Goal: Information Seeking & Learning: Learn about a topic

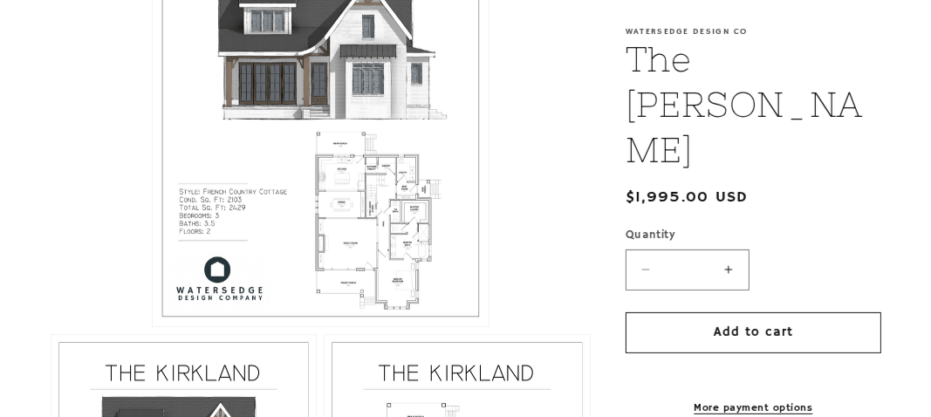
scroll to position [435, 0]
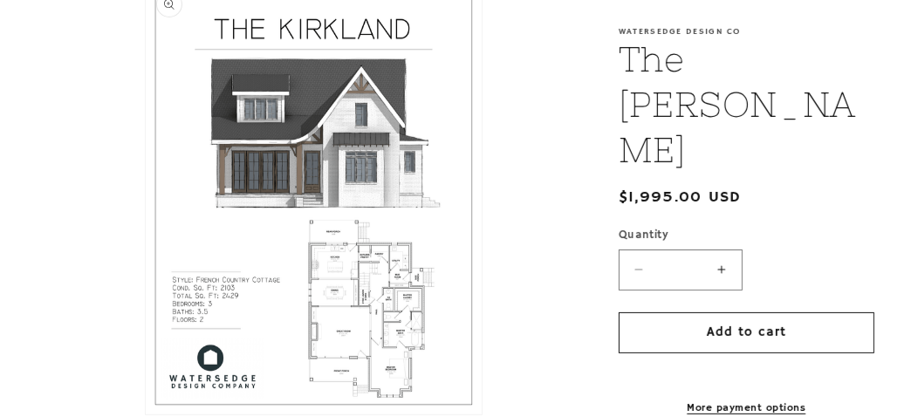
click at [146, 414] on button "Open media 1 in modal" at bounding box center [146, 414] width 0 height 0
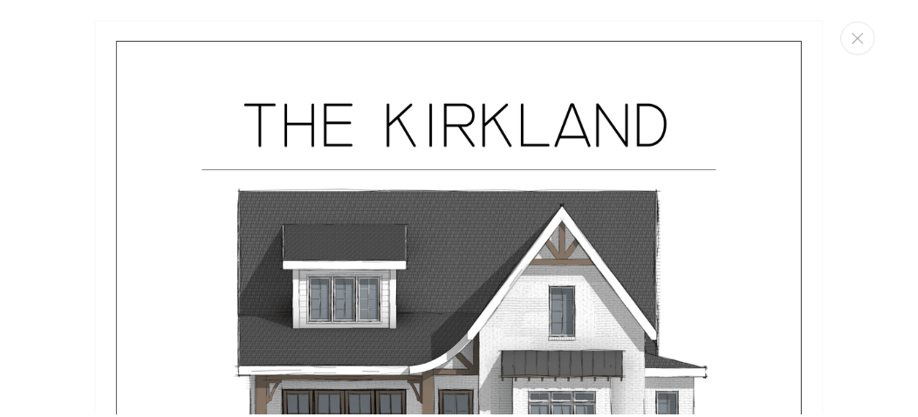
scroll to position [262, 0]
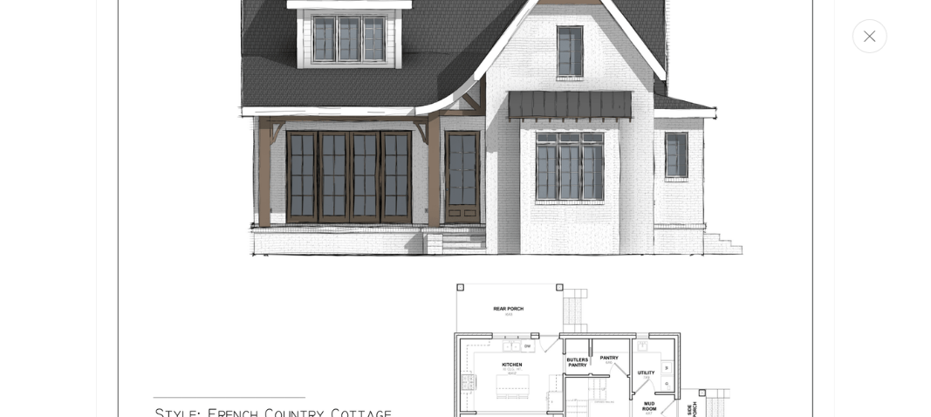
click at [866, 36] on icon "Close" at bounding box center [870, 36] width 12 height 11
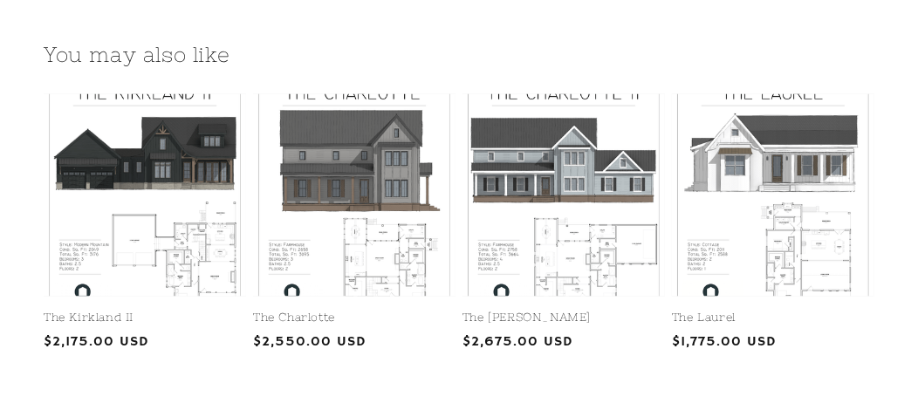
scroll to position [1919, 0]
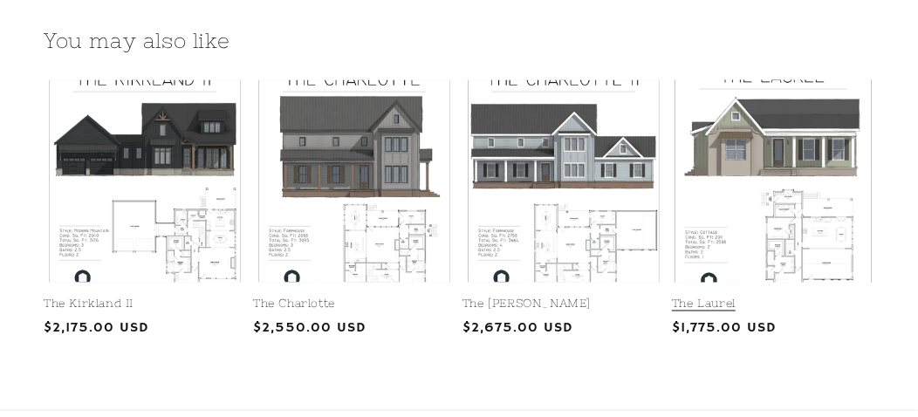
click at [722, 297] on link "The Laurel" at bounding box center [773, 304] width 202 height 15
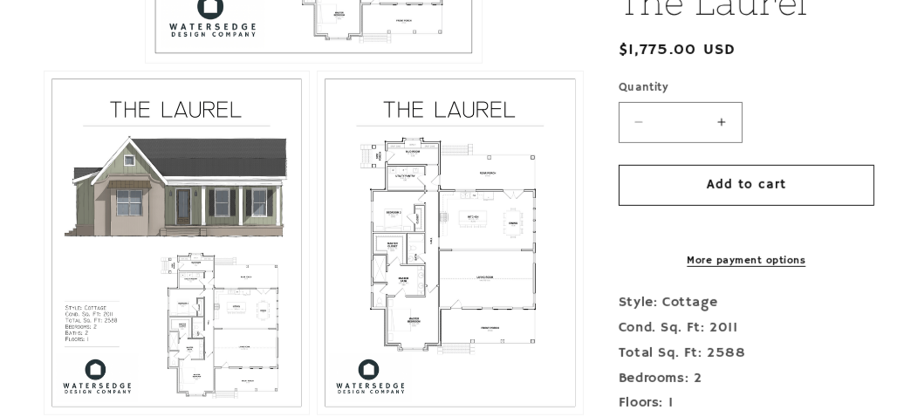
scroll to position [784, 0]
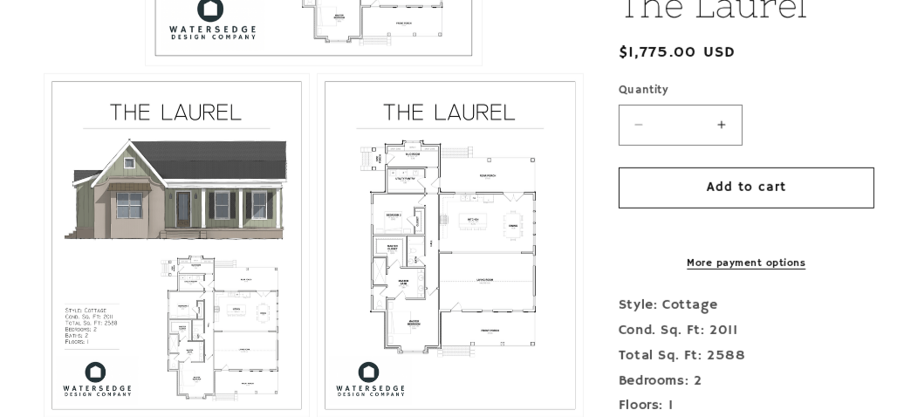
click at [318, 416] on button "Open media 3 in modal" at bounding box center [318, 417] width 0 height 0
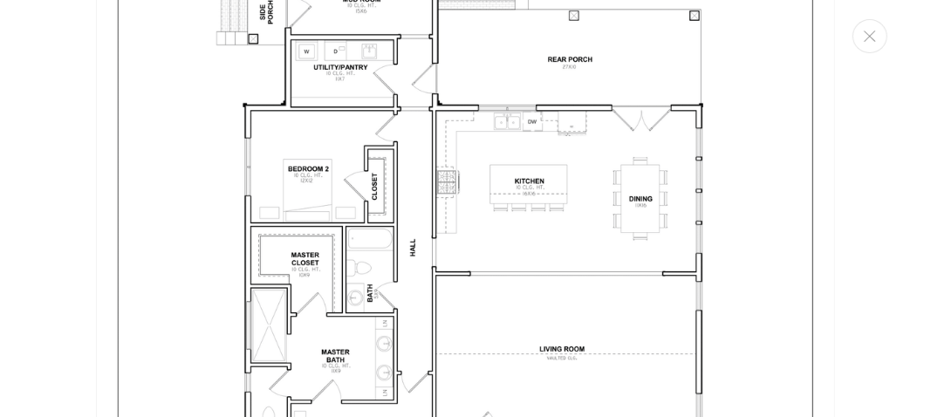
scroll to position [2184, 0]
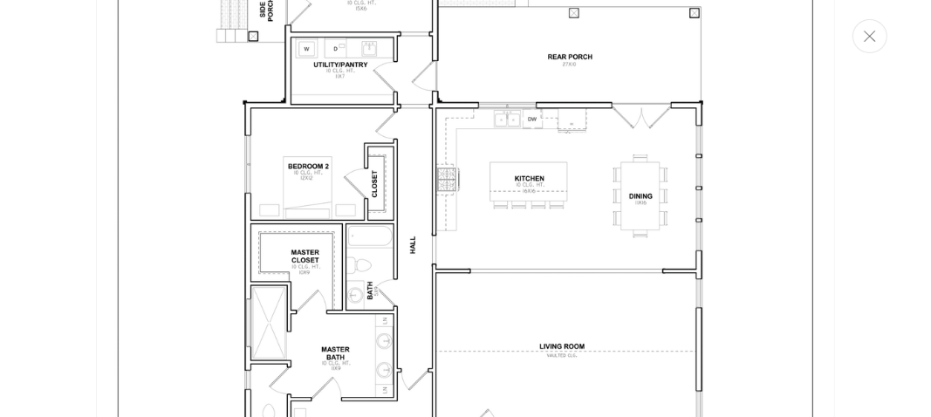
click at [871, 38] on icon "Close" at bounding box center [870, 36] width 12 height 11
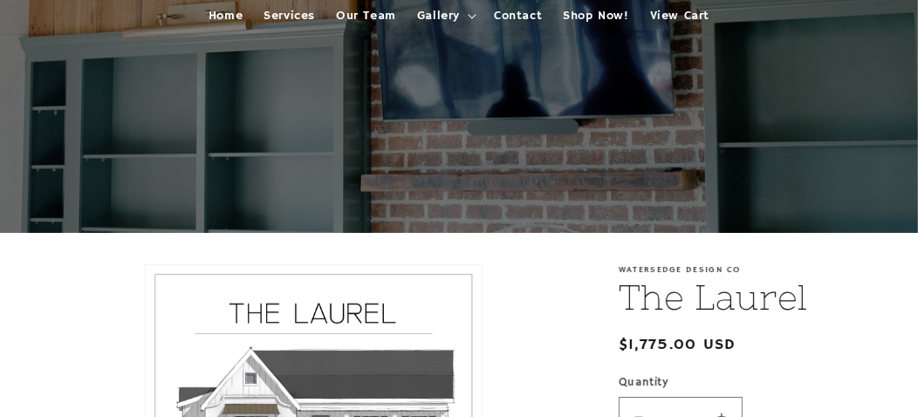
scroll to position [262, 0]
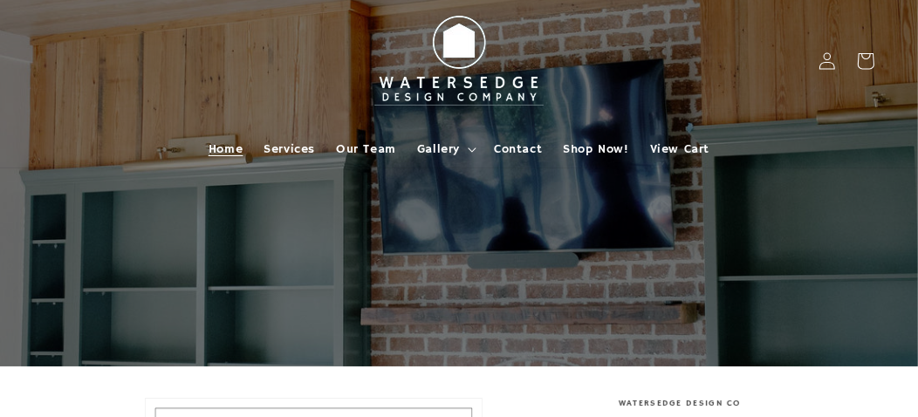
click at [221, 147] on span "Home" at bounding box center [225, 149] width 34 height 16
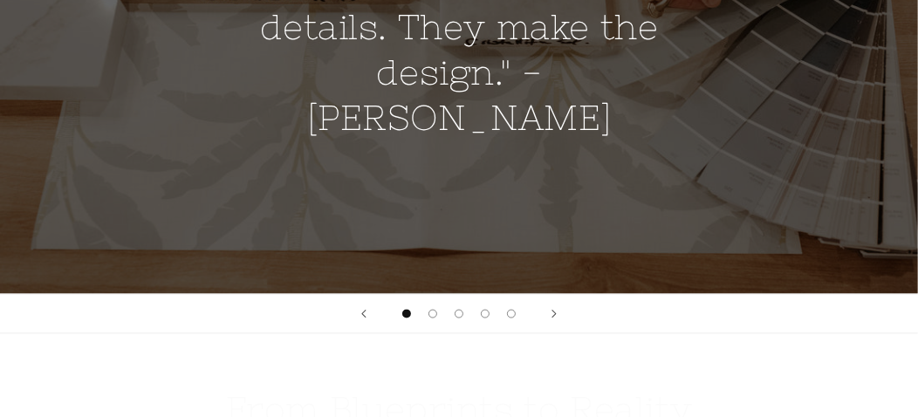
scroll to position [1569, 0]
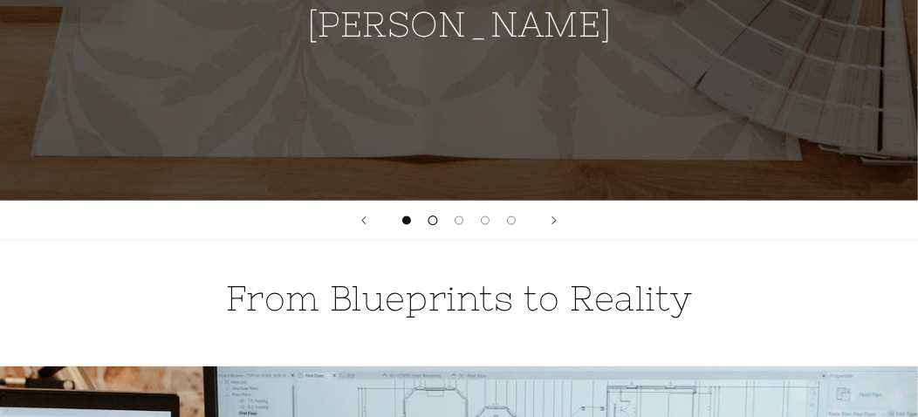
click at [433, 217] on span "Load slide 2 of 5" at bounding box center [433, 220] width 10 height 10
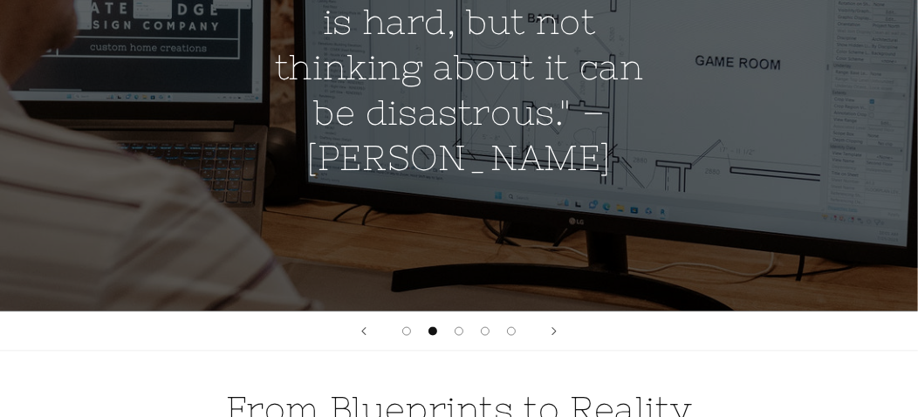
scroll to position [1482, 0]
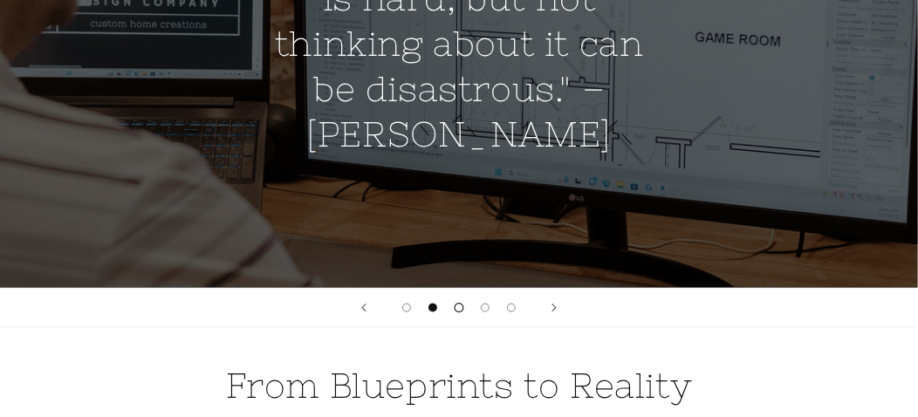
click at [460, 311] on button "Load slide 3 of 5" at bounding box center [459, 308] width 26 height 26
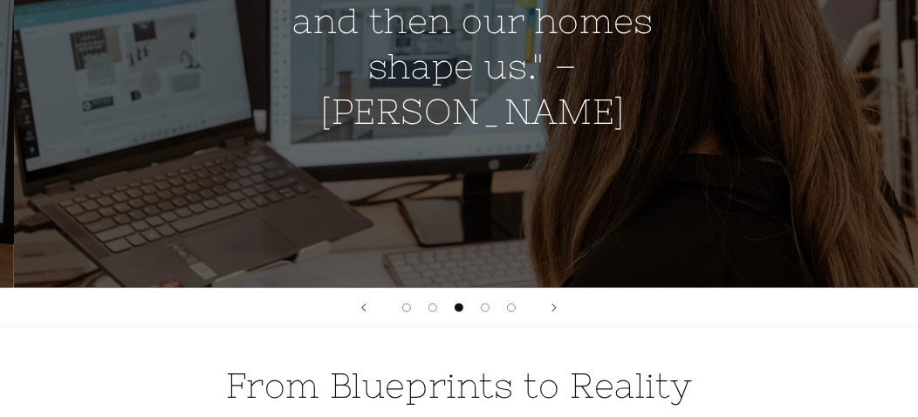
scroll to position [0, 1835]
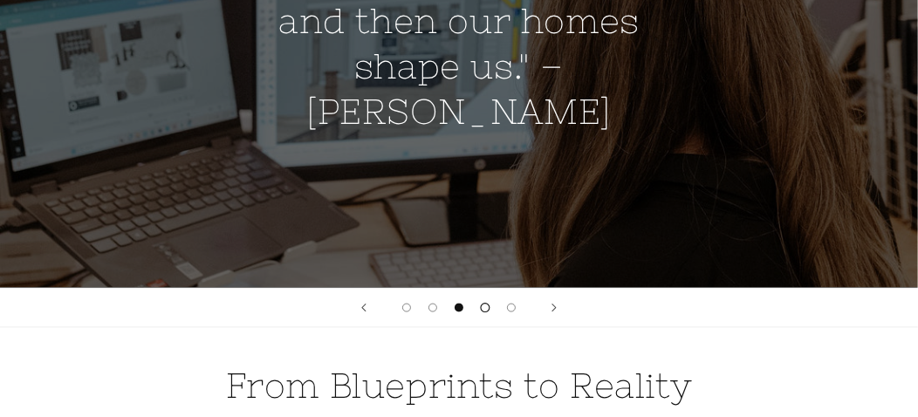
click at [490, 307] on button "Load slide 4 of 5" at bounding box center [485, 308] width 26 height 26
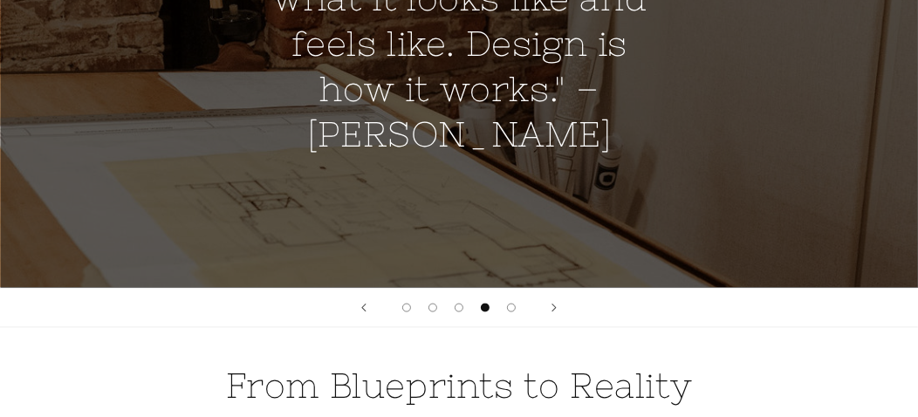
scroll to position [0, 2753]
click at [510, 305] on span "Load slide 5 of 5" at bounding box center [512, 308] width 10 height 10
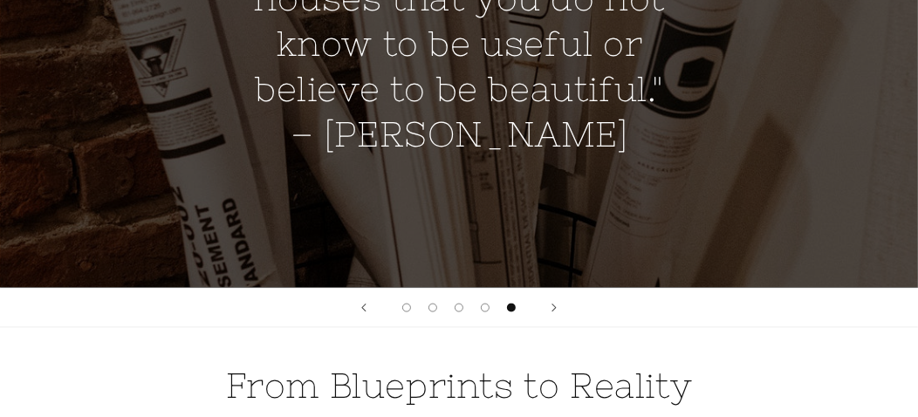
scroll to position [0, 3671]
click at [552, 307] on icon "Next slide" at bounding box center [554, 308] width 6 height 10
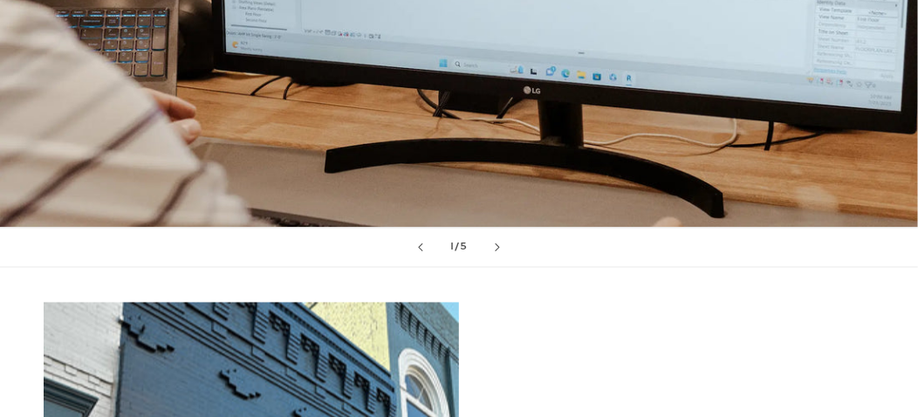
scroll to position [2181, 0]
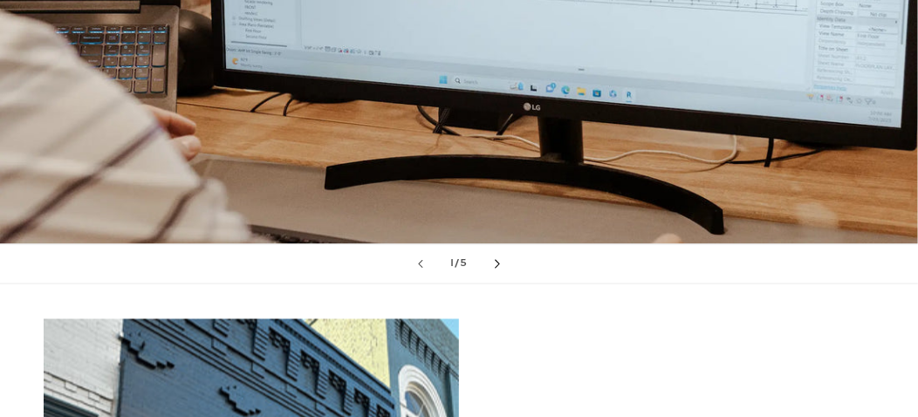
click at [495, 263] on icon "Next slide" at bounding box center [498, 263] width 6 height 10
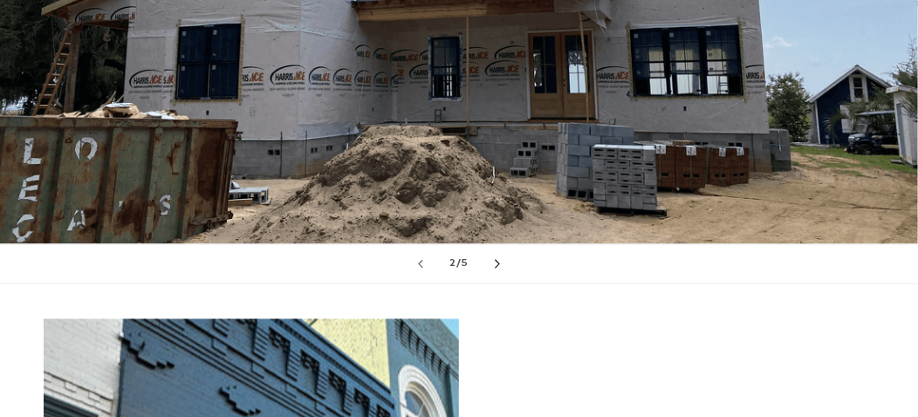
click at [500, 259] on button "Next slide" at bounding box center [497, 263] width 38 height 38
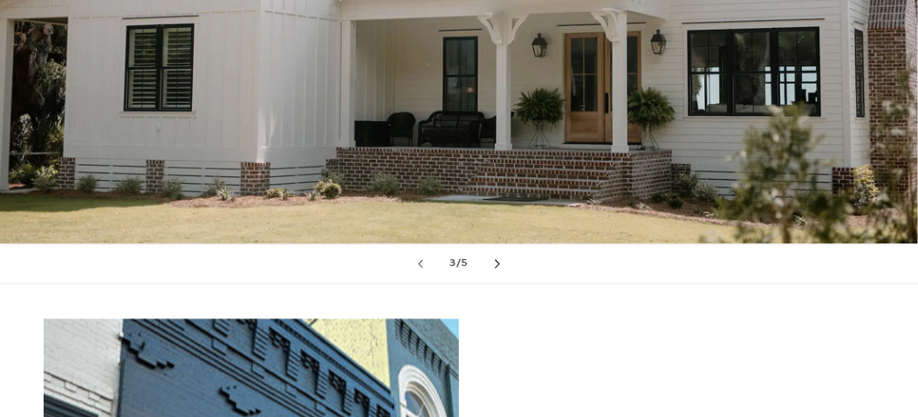
click at [500, 259] on button "Next slide" at bounding box center [497, 263] width 38 height 38
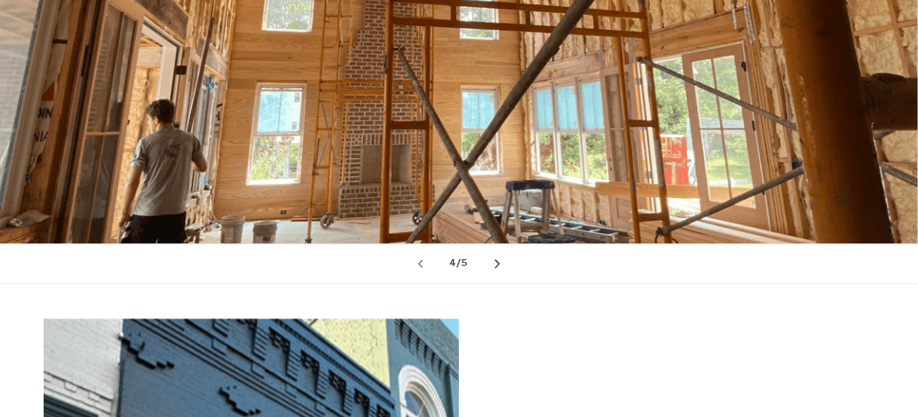
click at [500, 260] on button "Next slide" at bounding box center [497, 263] width 38 height 38
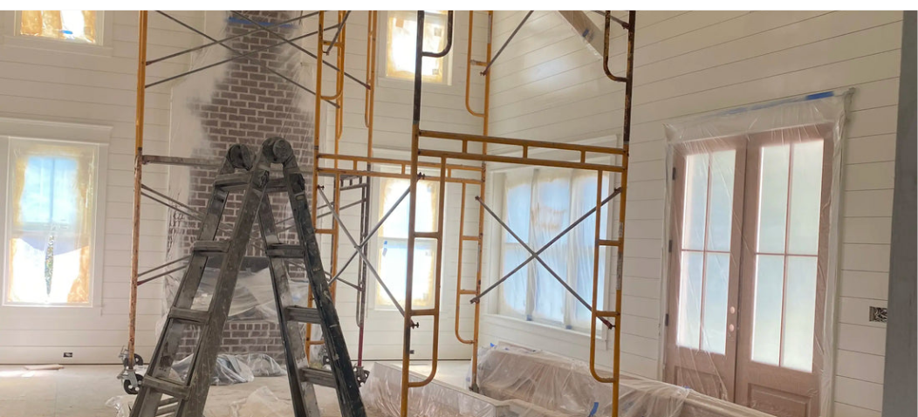
scroll to position [0, 0]
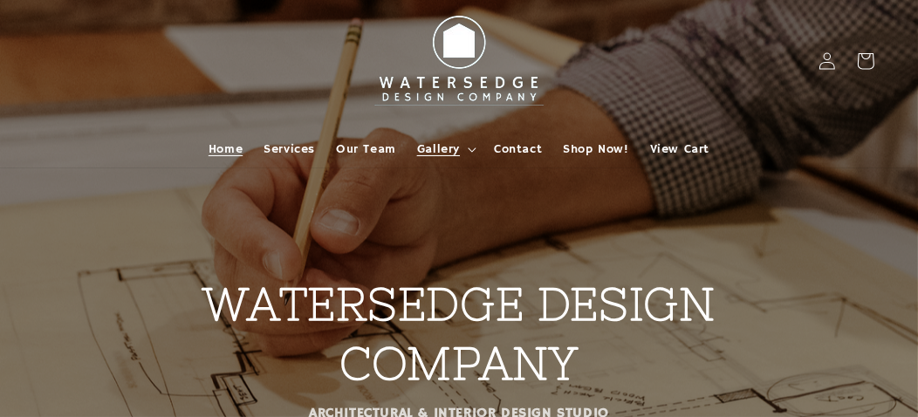
click at [472, 146] on summary "Gallery" at bounding box center [445, 149] width 77 height 37
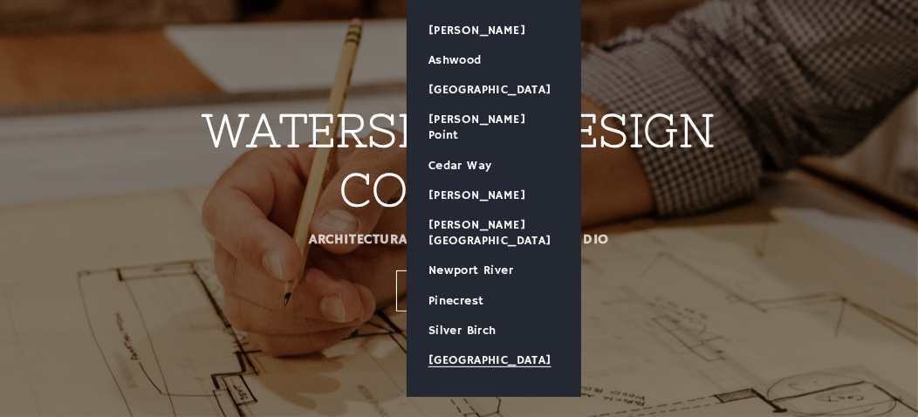
click at [492, 345] on link "[GEOGRAPHIC_DATA]" at bounding box center [493, 360] width 173 height 30
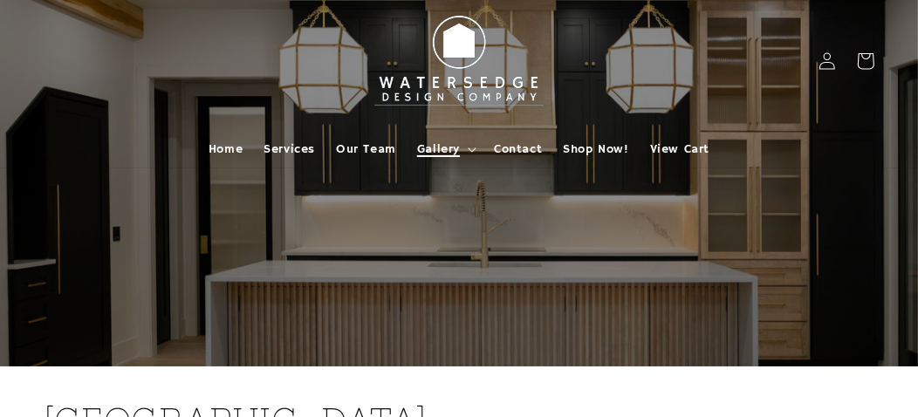
click at [448, 147] on span "Gallery" at bounding box center [438, 149] width 43 height 16
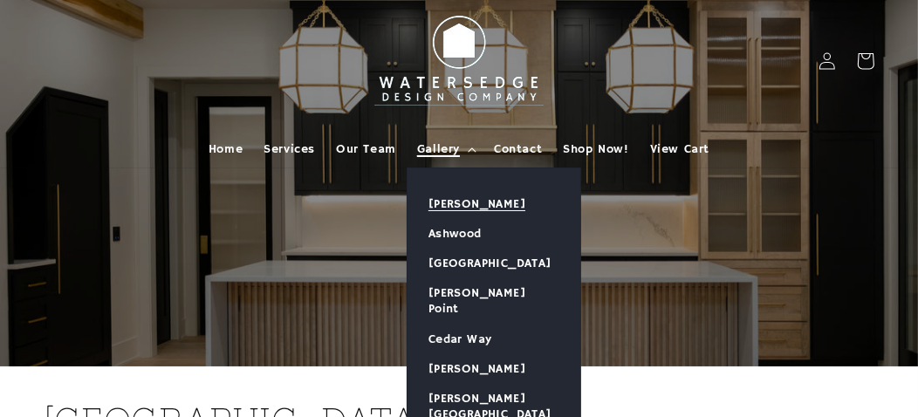
click at [456, 202] on link "[PERSON_NAME]" at bounding box center [493, 204] width 173 height 30
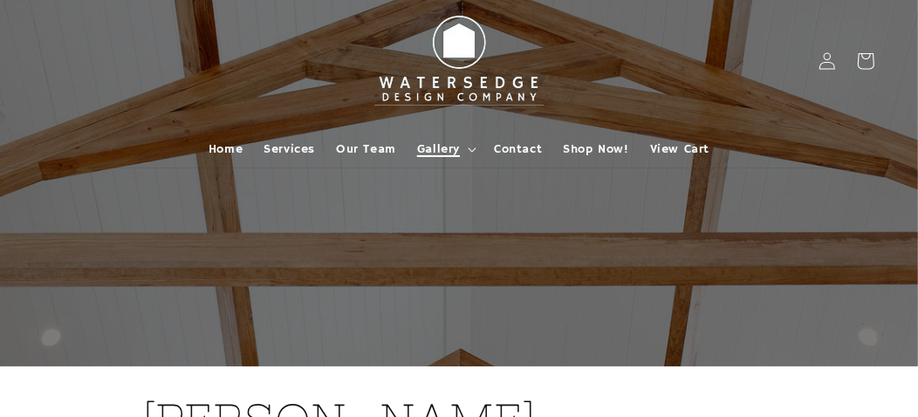
click at [455, 145] on span "Gallery" at bounding box center [438, 149] width 43 height 16
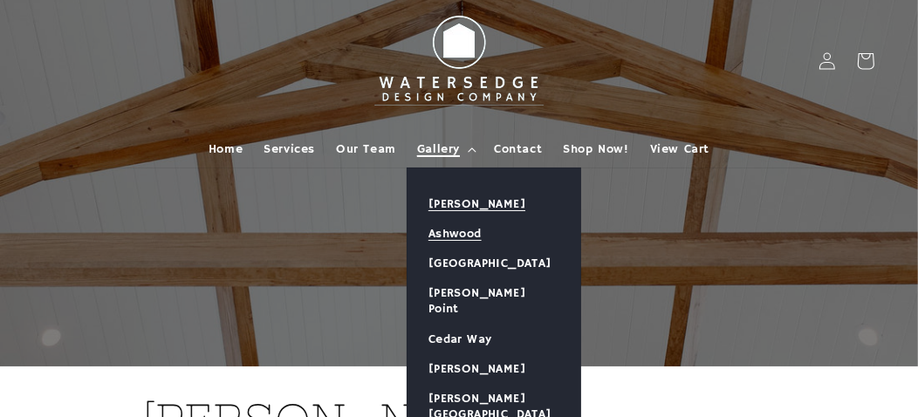
click at [463, 238] on link "Ashwood" at bounding box center [493, 234] width 173 height 30
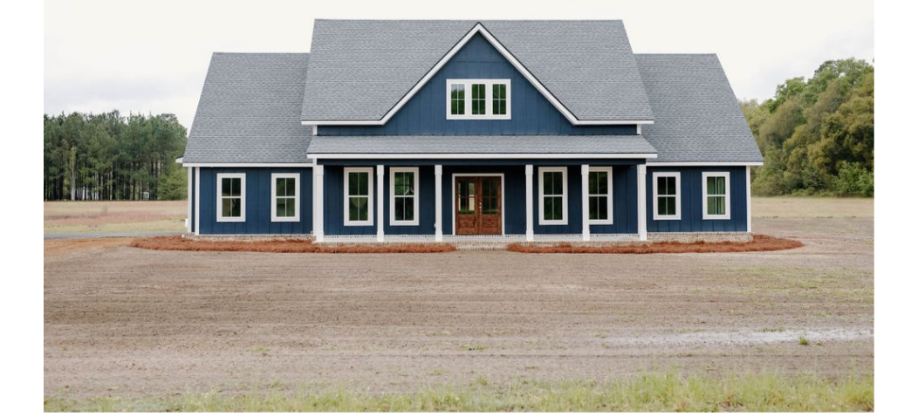
scroll to position [86, 0]
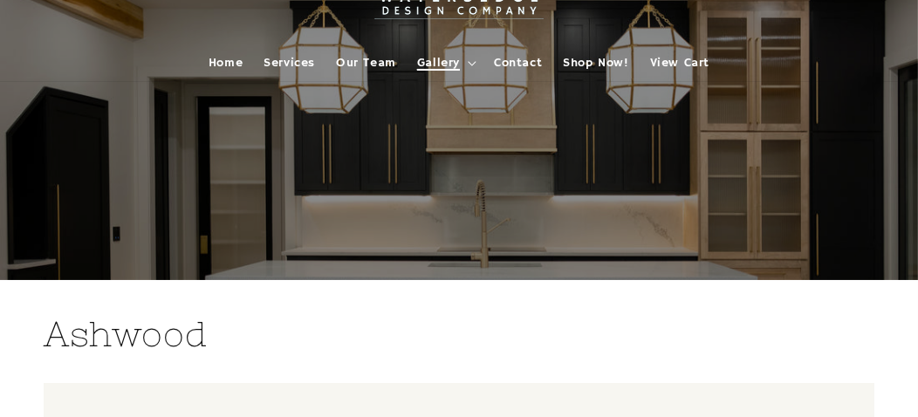
click at [437, 62] on span "Gallery" at bounding box center [438, 63] width 43 height 16
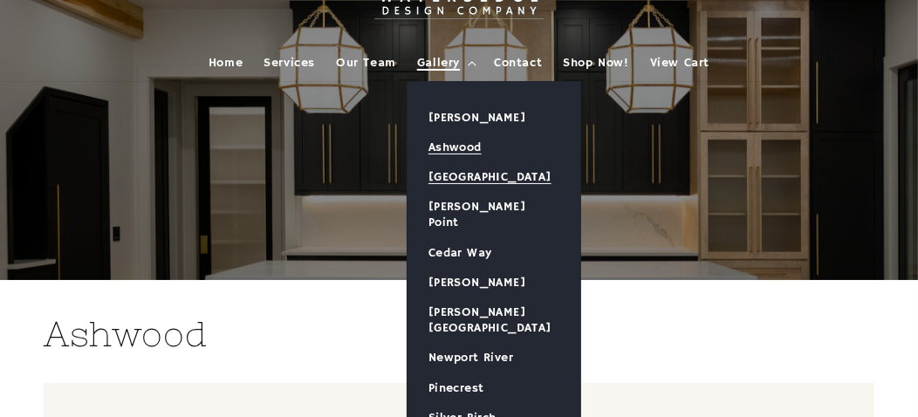
click at [456, 176] on link "[GEOGRAPHIC_DATA]" at bounding box center [493, 177] width 173 height 30
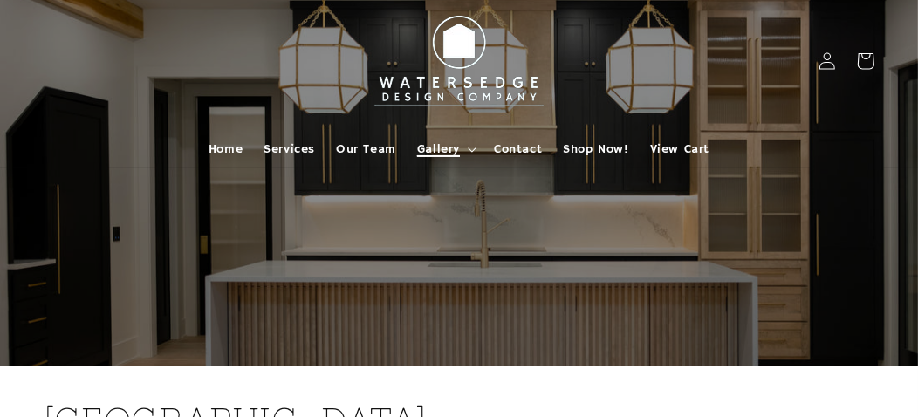
click at [448, 145] on span "Gallery" at bounding box center [438, 149] width 43 height 16
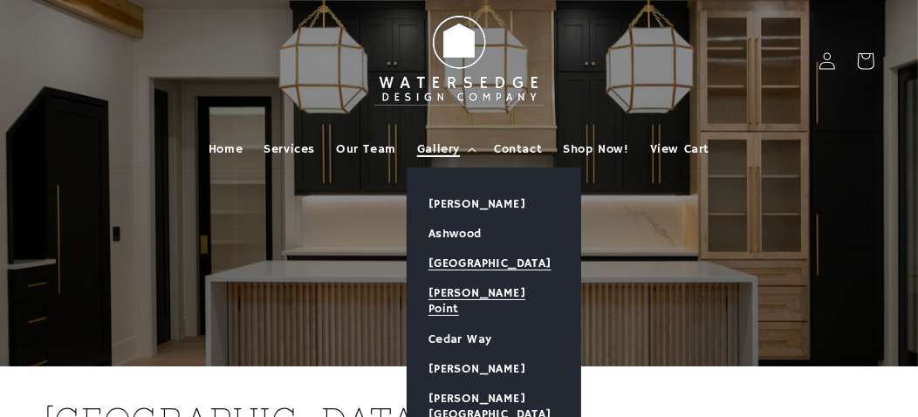
click at [483, 295] on link "[PERSON_NAME] Point" at bounding box center [493, 300] width 173 height 45
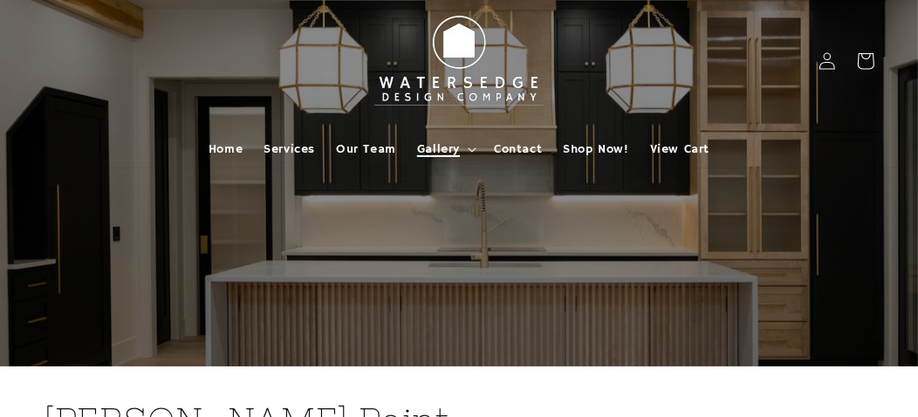
click at [452, 153] on span "Gallery" at bounding box center [438, 149] width 43 height 16
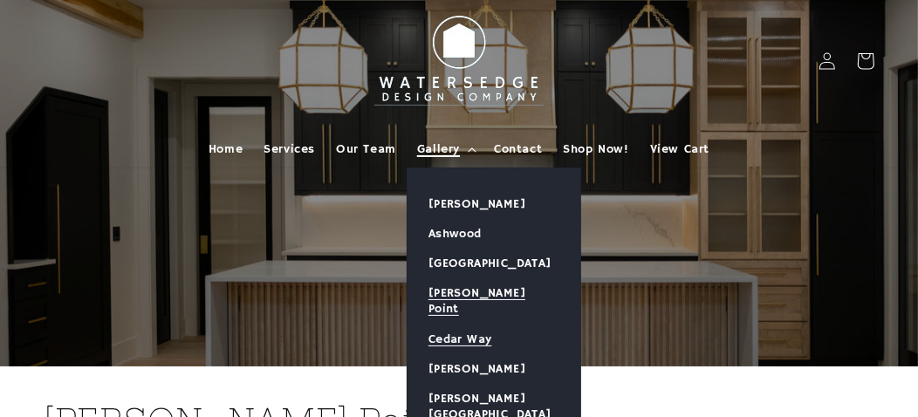
click at [472, 325] on link "Cedar Way" at bounding box center [493, 340] width 173 height 30
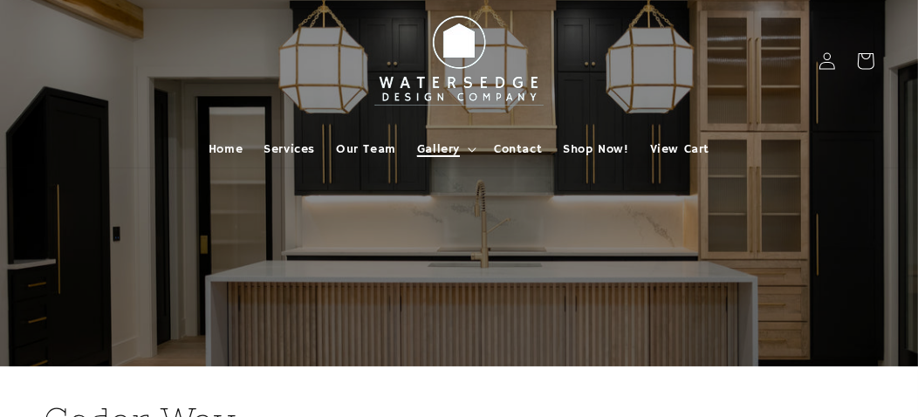
click at [445, 153] on span "Gallery" at bounding box center [438, 149] width 43 height 16
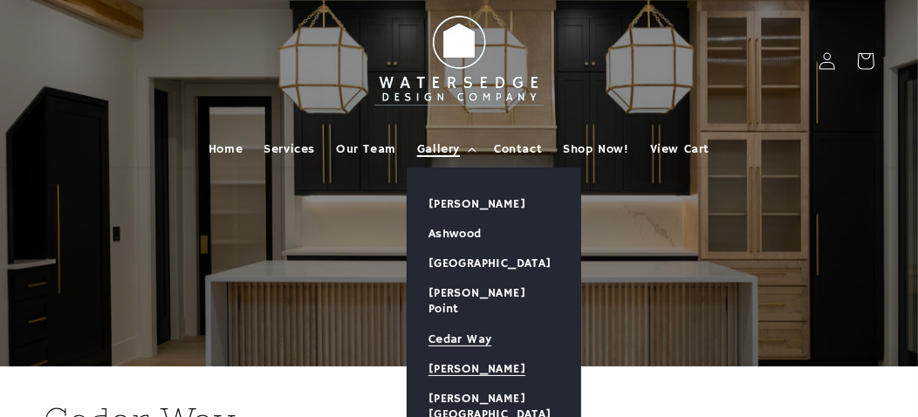
click at [467, 354] on link "[PERSON_NAME]" at bounding box center [493, 369] width 173 height 30
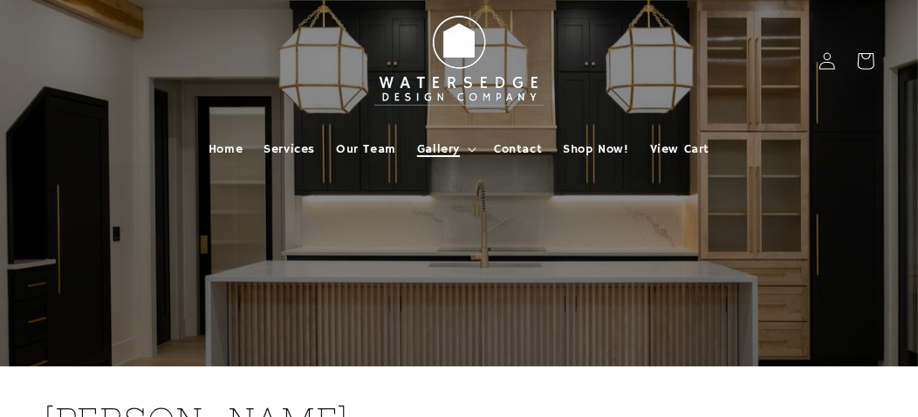
click at [431, 152] on span "Gallery" at bounding box center [438, 149] width 43 height 16
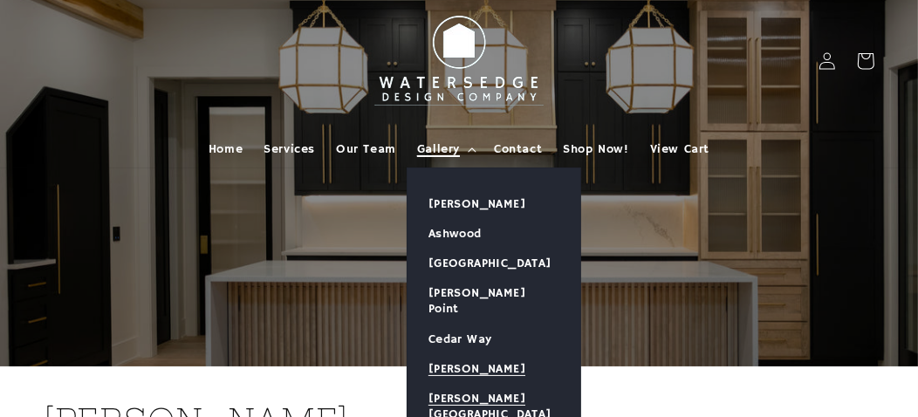
click at [471, 384] on link "[PERSON_NAME][GEOGRAPHIC_DATA]" at bounding box center [493, 406] width 173 height 45
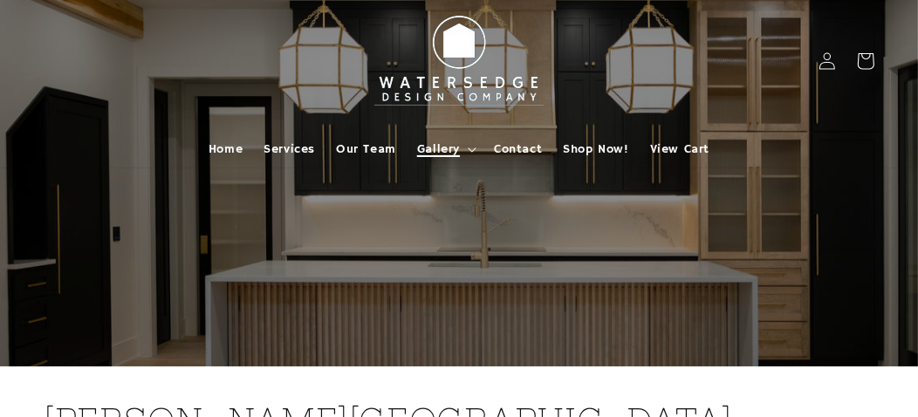
click at [434, 154] on span "Gallery" at bounding box center [438, 149] width 43 height 16
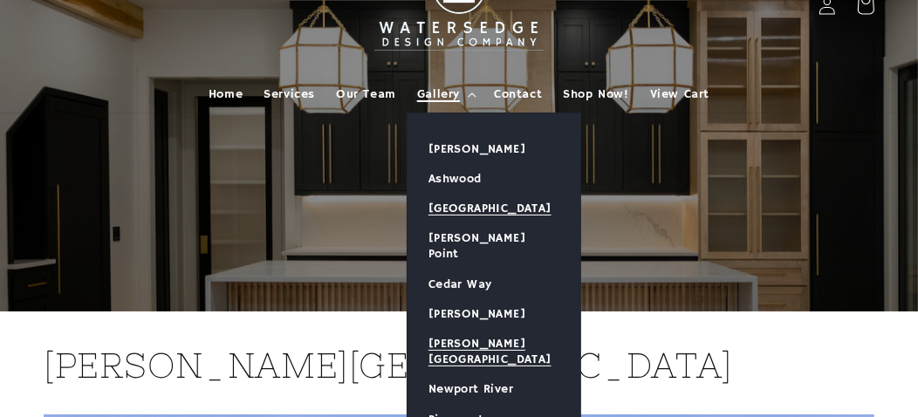
scroll to position [86, 0]
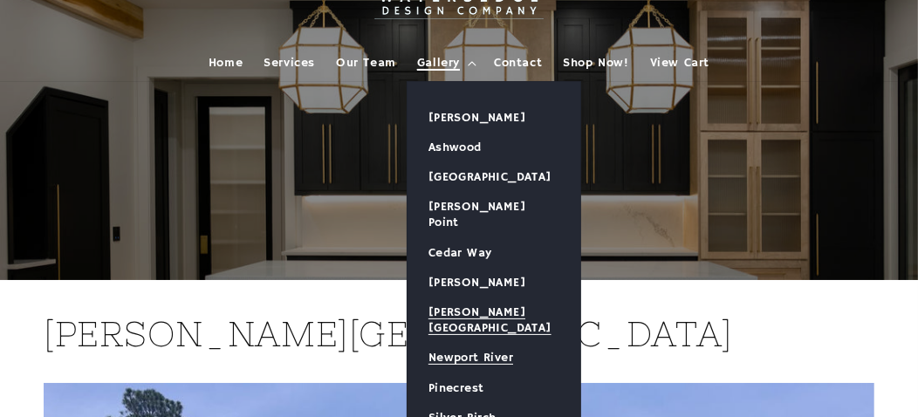
click at [468, 343] on link "Newport River" at bounding box center [493, 358] width 173 height 30
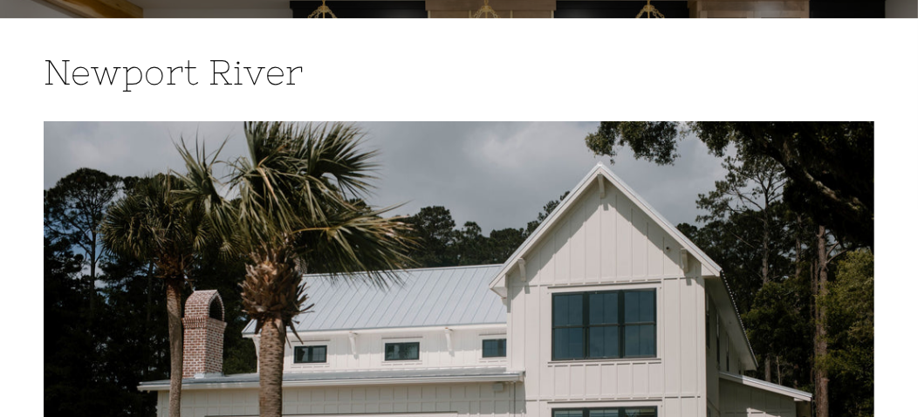
scroll to position [86, 0]
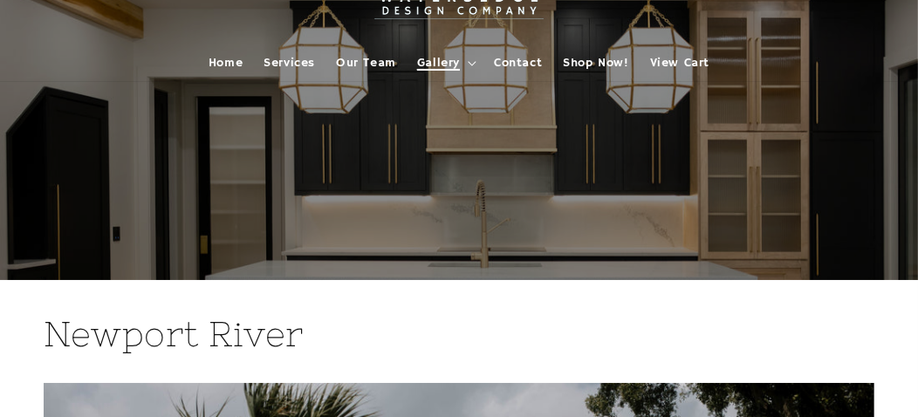
click at [435, 58] on span "Gallery" at bounding box center [438, 63] width 43 height 16
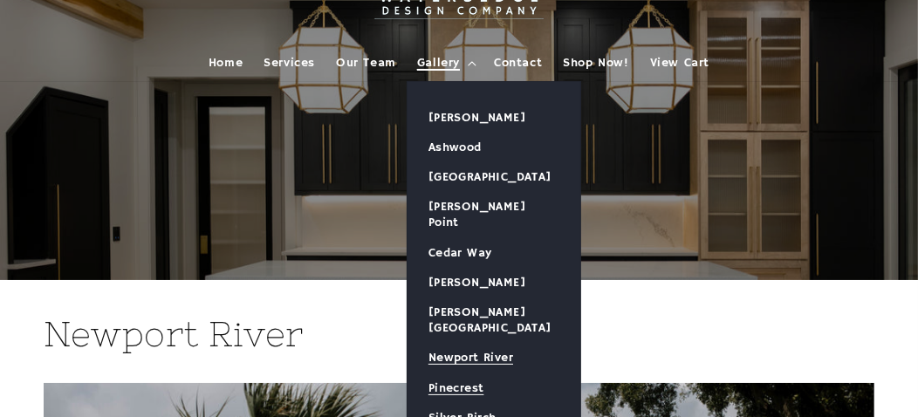
click at [456, 373] on link "Pinecrest" at bounding box center [493, 388] width 173 height 30
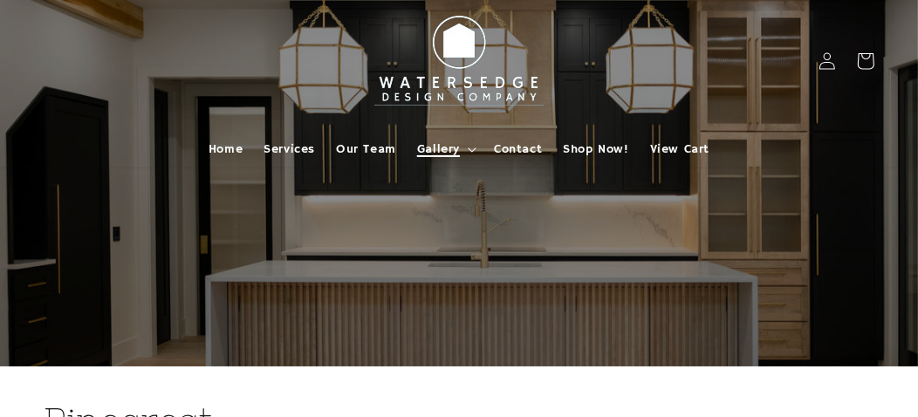
click at [450, 149] on span "Gallery" at bounding box center [438, 149] width 43 height 16
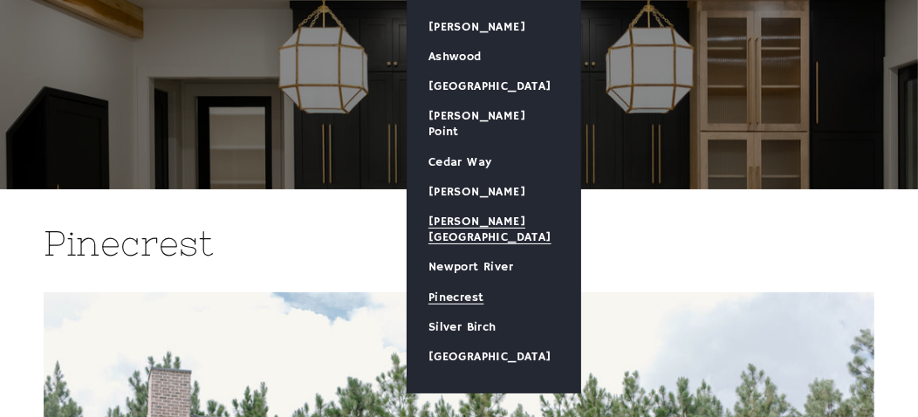
scroll to position [262, 0]
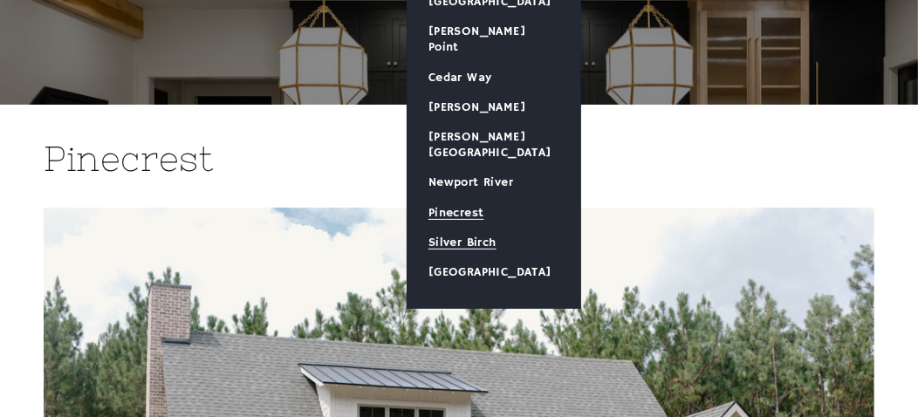
click at [448, 228] on link "Silver Birch" at bounding box center [493, 243] width 173 height 30
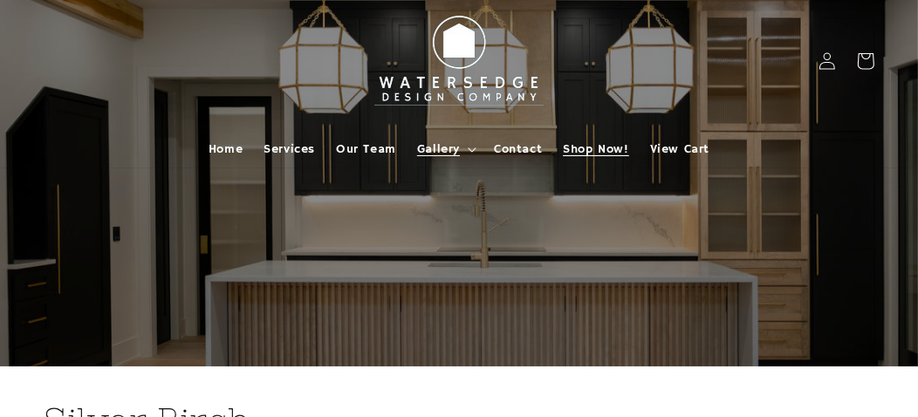
click at [603, 151] on span "Shop Now!" at bounding box center [595, 149] width 65 height 16
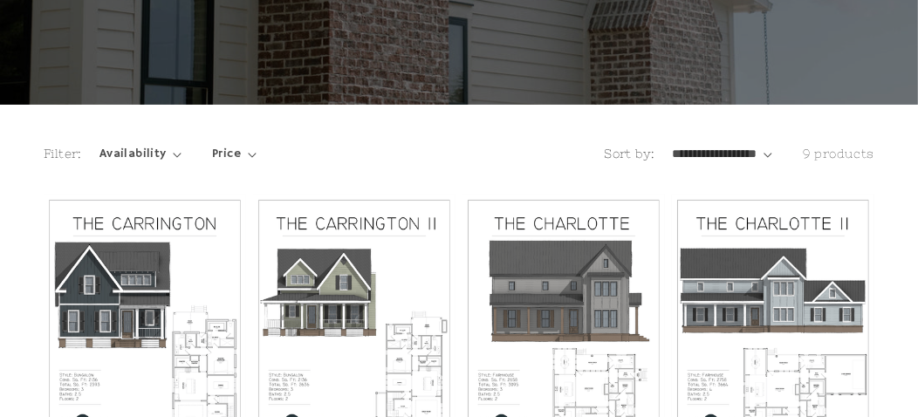
scroll to position [348, 0]
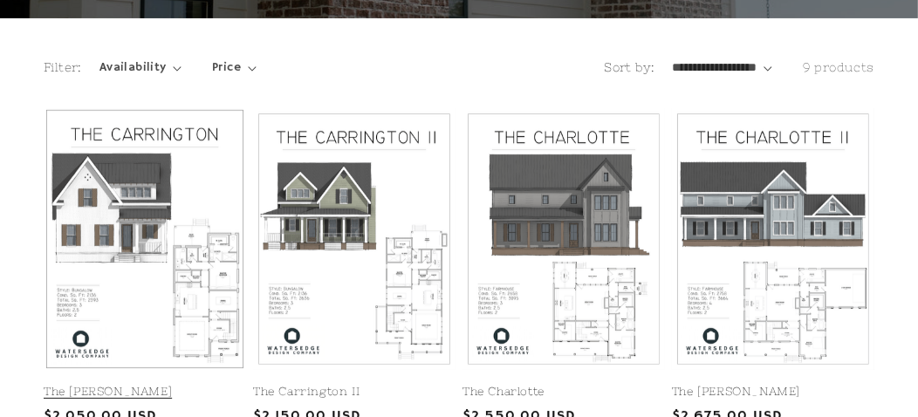
click at [200, 385] on link "The [PERSON_NAME]" at bounding box center [145, 392] width 202 height 15
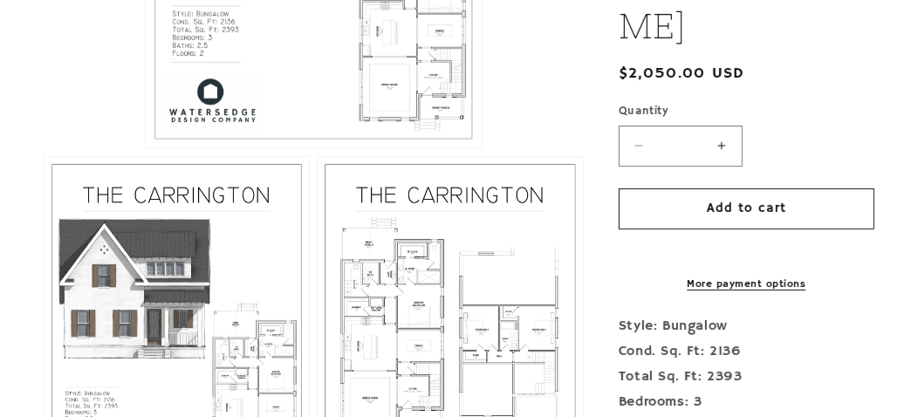
scroll to position [697, 0]
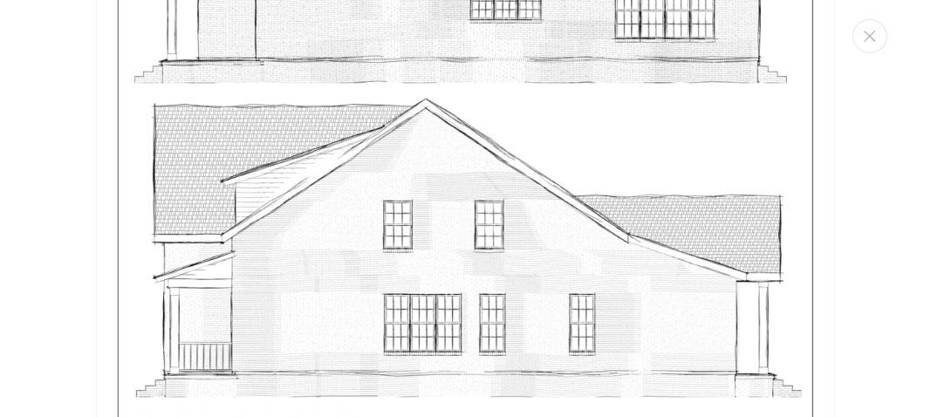
scroll to position [4362, 0]
